Goal: Information Seeking & Learning: Learn about a topic

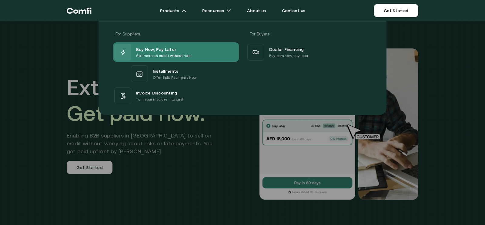
click at [182, 58] on p "Sell more on credit without risks" at bounding box center [163, 56] width 55 height 6
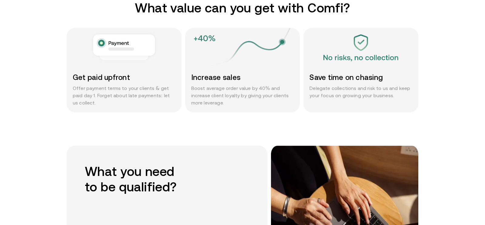
scroll to position [331, 0]
click at [213, 101] on p "Boost average order value by 40% and increase client loyalty by giving your cli…" at bounding box center [242, 95] width 103 height 22
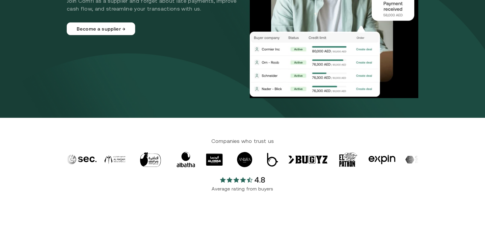
scroll to position [0, 0]
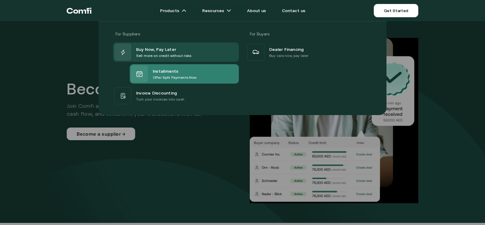
click at [154, 79] on p "Offer Split Payments Now" at bounding box center [175, 78] width 44 height 6
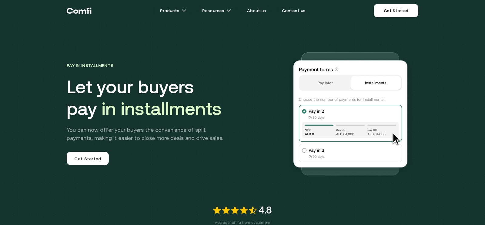
click at [76, 10] on icon "Return to the top of the Comfi home page" at bounding box center [75, 12] width 5 height 4
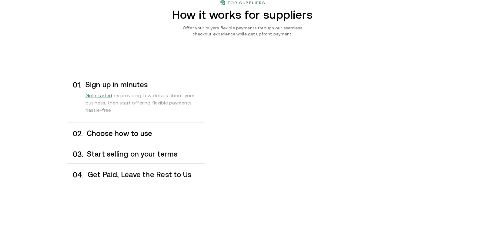
scroll to position [503, 0]
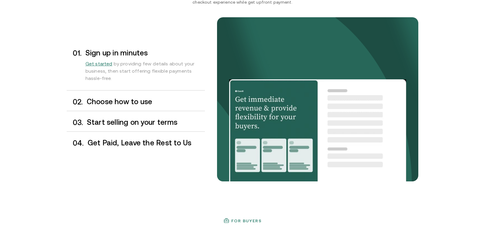
click at [151, 124] on h3 "Start selling on your terms" at bounding box center [146, 122] width 118 height 8
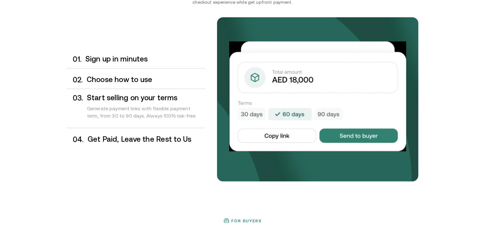
click at [151, 136] on h3 "Get Paid, Leave the Rest to Us" at bounding box center [146, 139] width 117 height 8
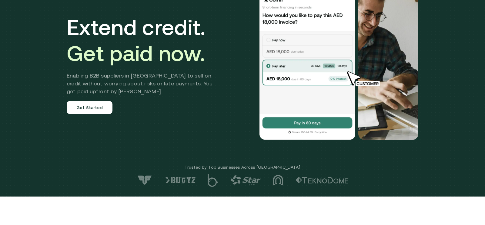
scroll to position [0, 0]
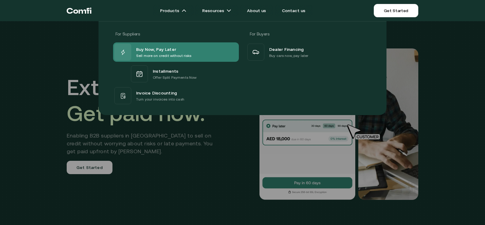
click at [193, 48] on div "Buy Now, Pay Later Sell more on credit without risks" at bounding box center [176, 51] width 126 height 19
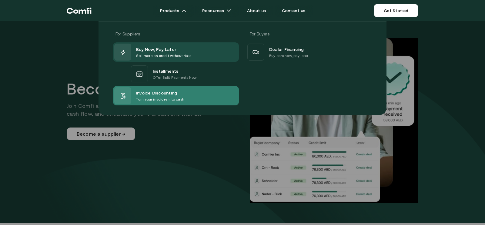
click at [165, 91] on span "Invoice Discounting" at bounding box center [156, 92] width 41 height 7
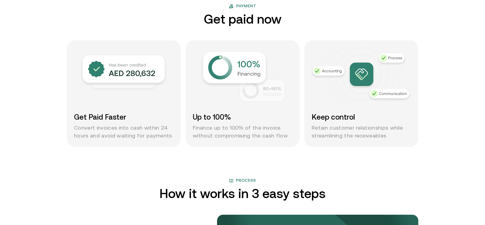
scroll to position [452, 0]
